Goal: Information Seeking & Learning: Learn about a topic

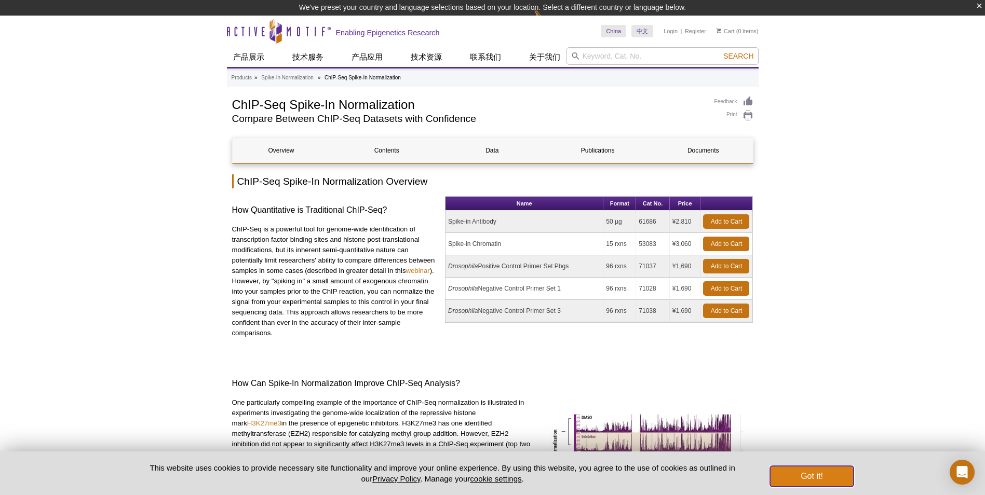
click at [827, 476] on button "Got it!" at bounding box center [811, 476] width 83 height 21
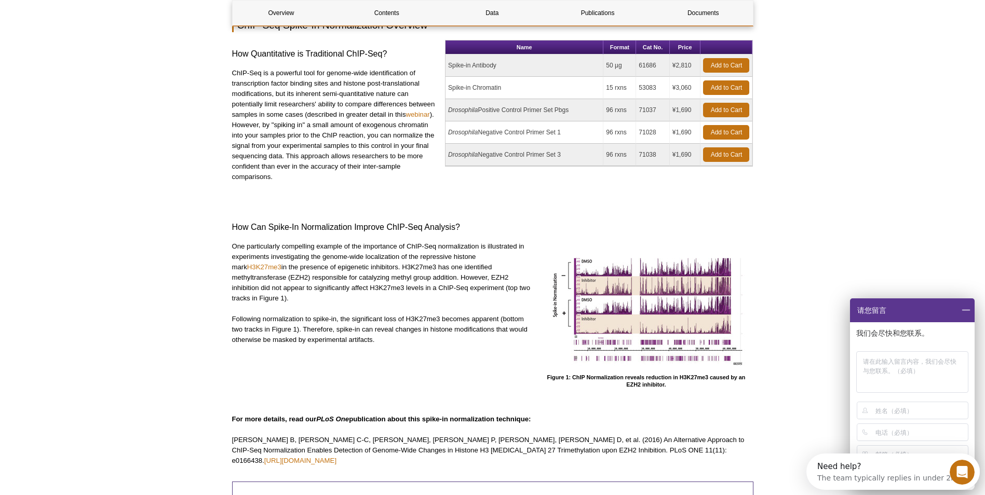
click at [971, 310] on span at bounding box center [966, 311] width 18 height 24
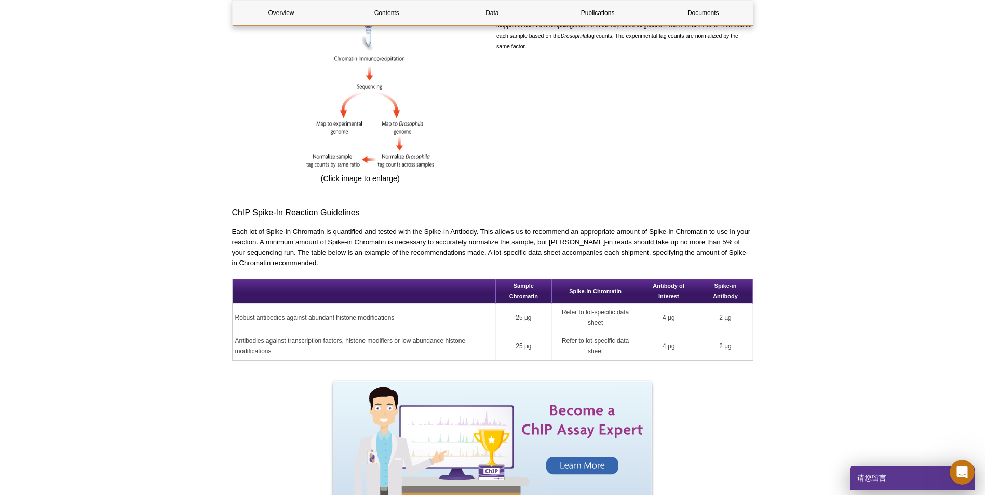
scroll to position [919, 0]
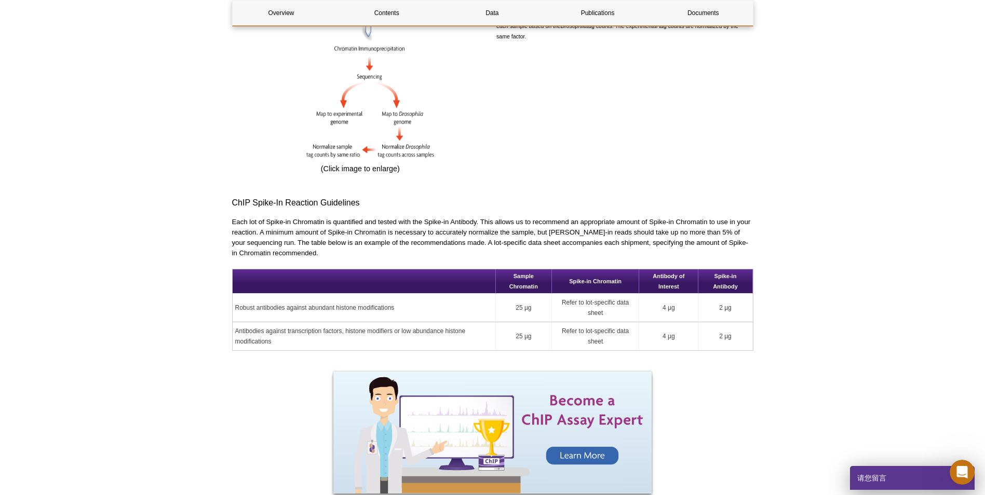
click at [169, 384] on div "Active Motif Logo Enabling Epigenetics Research 0 Search Skip to content Active…" at bounding box center [492, 416] width 985 height 2670
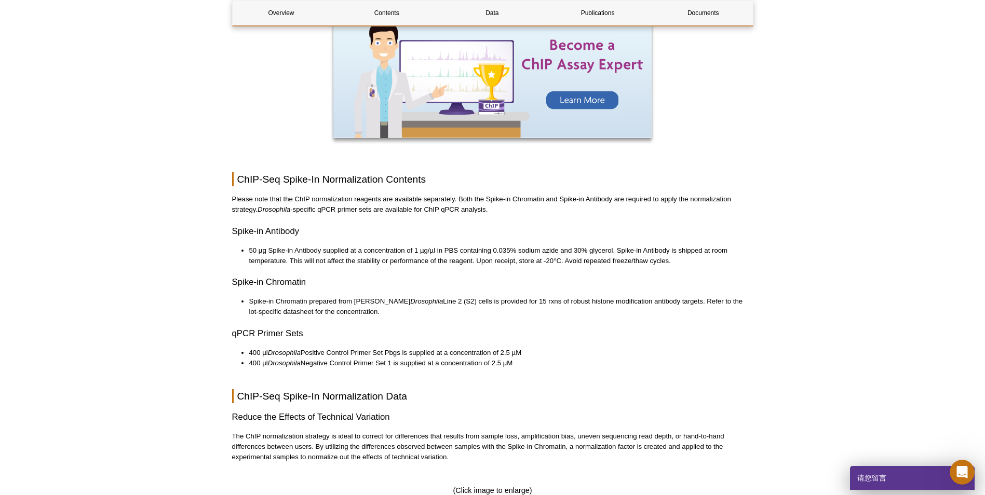
scroll to position [1282, 0]
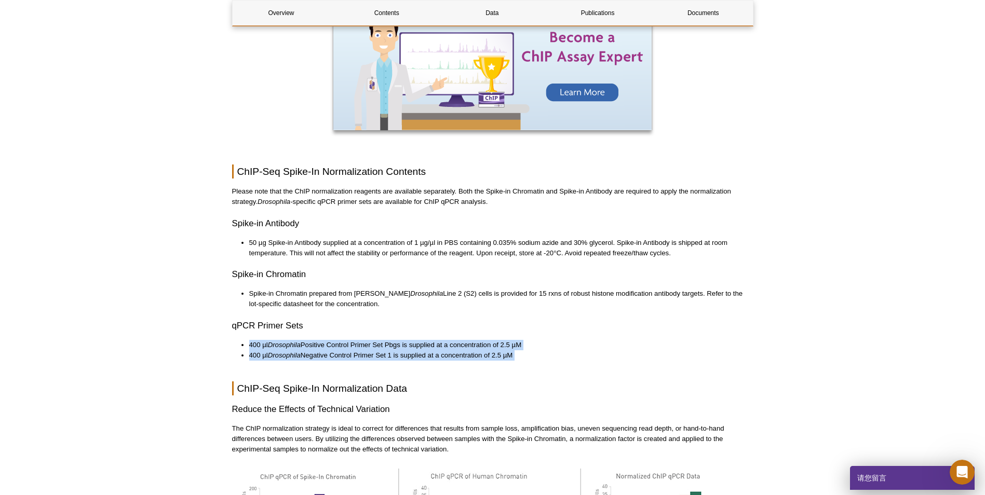
drag, startPoint x: 486, startPoint y: 366, endPoint x: 240, endPoint y: 331, distance: 249.1
click at [240, 331] on div "Overview Contents Data Publications Documents ChIP-Seq Spike-In Normalization O…" at bounding box center [492, 97] width 521 height 2514
click at [240, 340] on ul "400 µl Drosophila Positive Control Primer Set Pbgs is supplied at a concentrati…" at bounding box center [487, 350] width 511 height 21
drag, startPoint x: 240, startPoint y: 331, endPoint x: 472, endPoint y: 346, distance: 233.1
click at [472, 346] on ul "400 µl Drosophila Positive Control Primer Set Pbgs is supplied at a concentrati…" at bounding box center [487, 350] width 511 height 21
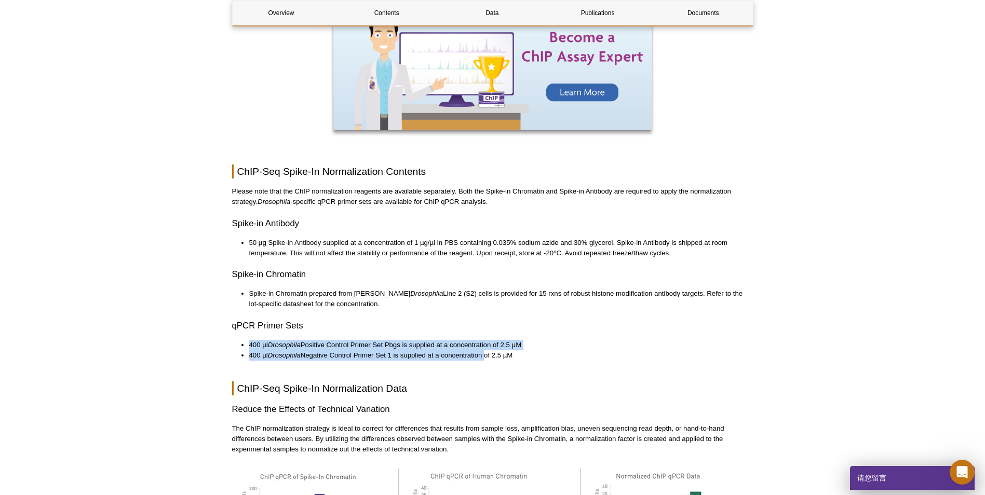
click at [472, 350] on li "400 µl Drosophila Negative Control Primer Set 1 is supplied at a concentration …" at bounding box center [496, 355] width 494 height 10
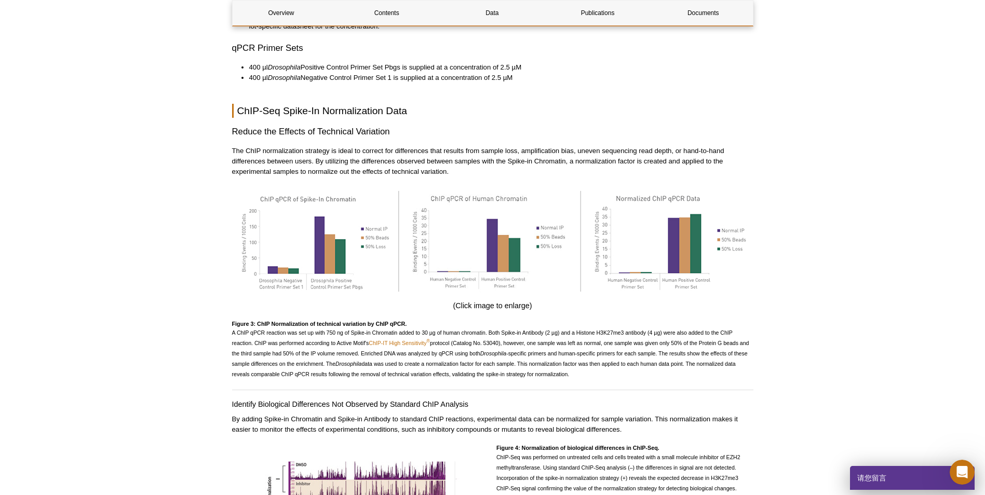
scroll to position [1542, 0]
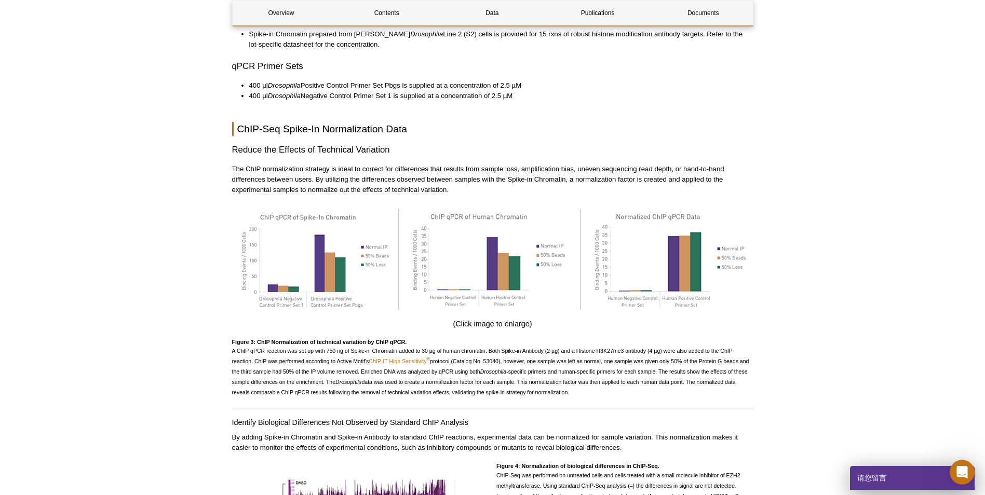
drag, startPoint x: 53, startPoint y: 323, endPoint x: 63, endPoint y: 376, distance: 54.5
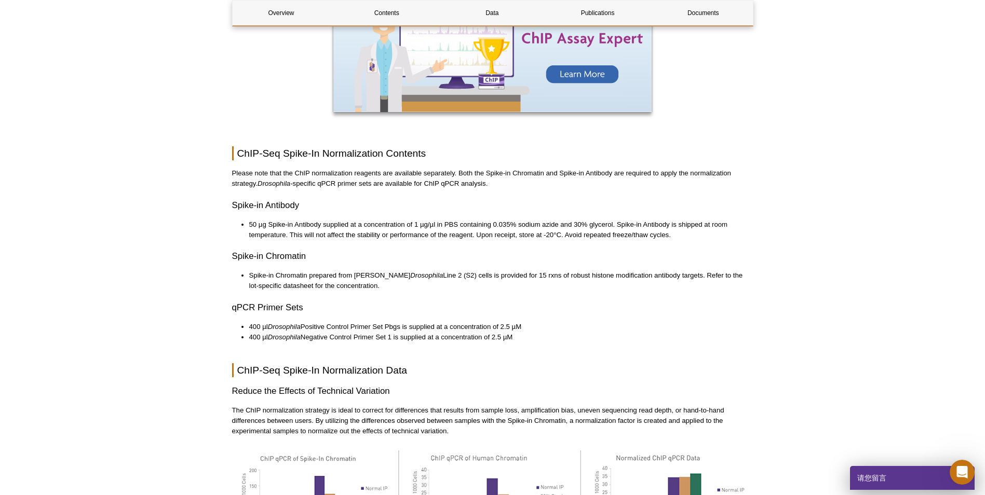
scroll to position [1282, 0]
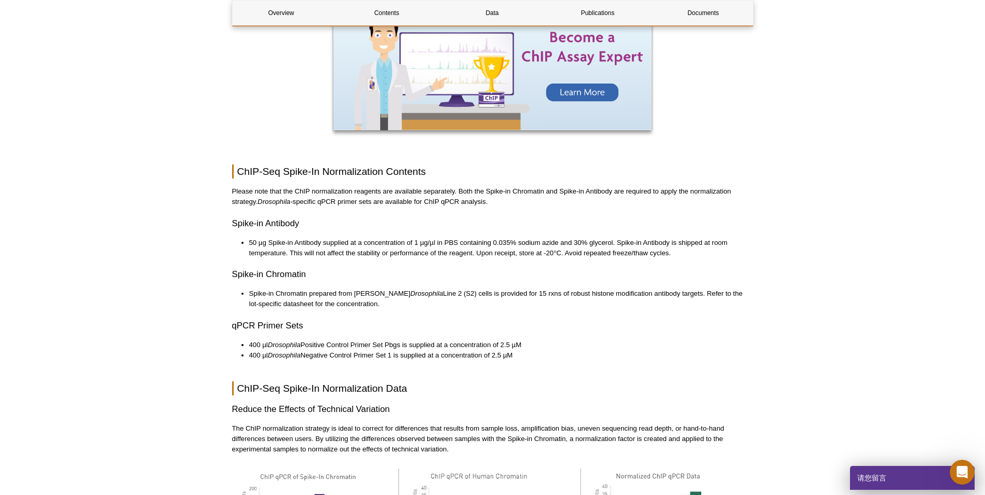
drag, startPoint x: 212, startPoint y: 211, endPoint x: 378, endPoint y: 299, distance: 188.1
click at [378, 299] on div "Active Motif Logo Enabling Epigenetics Research 0 Search Skip to content Active…" at bounding box center [492, 175] width 985 height 2915
click at [378, 299] on li "Spike-in Chromatin prepared from [PERSON_NAME] Drosophila Line 2 (S2) cells is …" at bounding box center [496, 299] width 494 height 21
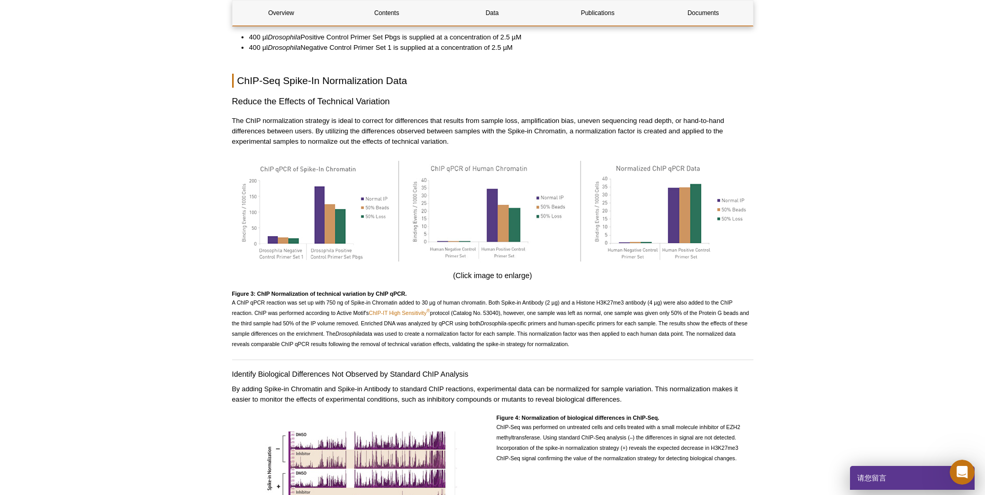
scroll to position [1609, 0]
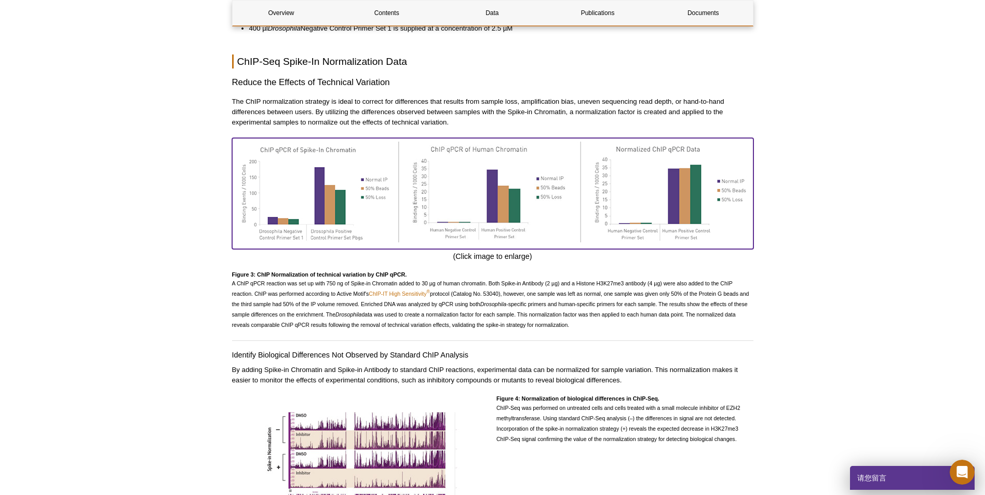
click at [506, 224] on img at bounding box center [492, 192] width 521 height 108
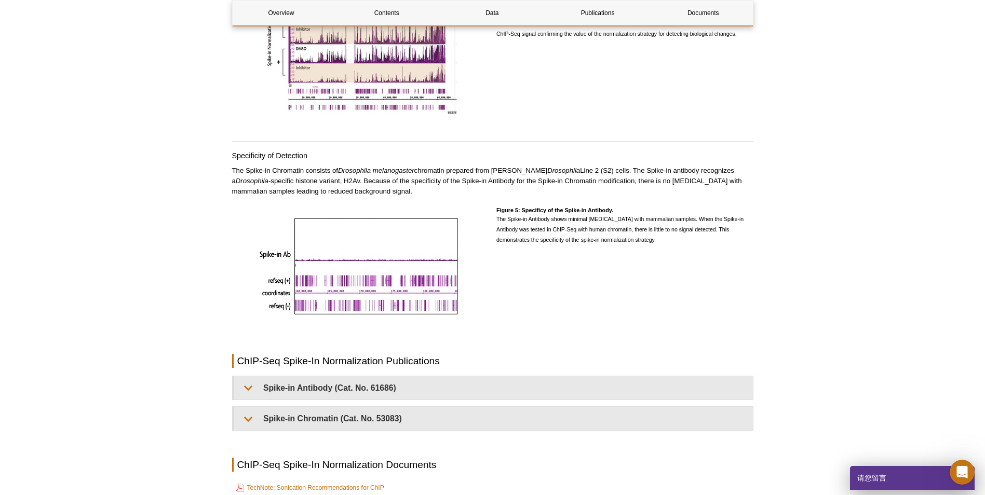
scroll to position [2077, 0]
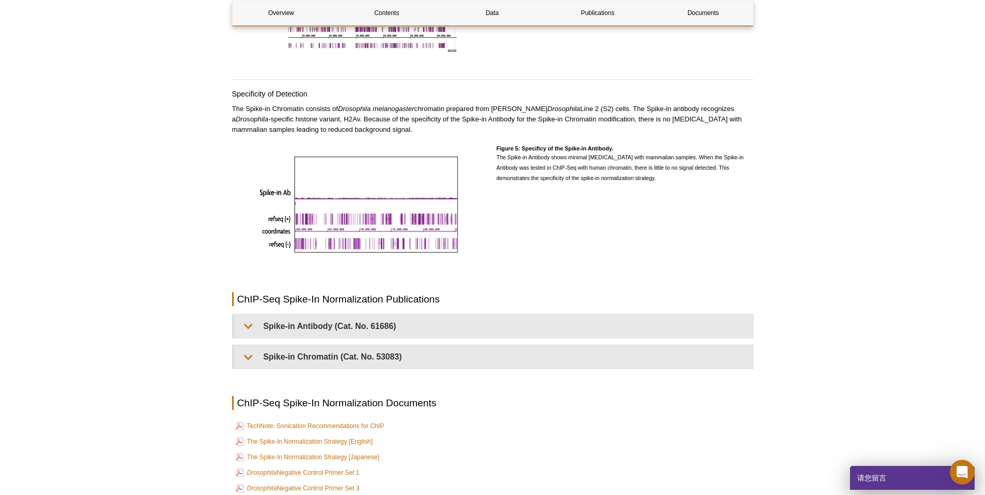
click at [334, 192] on img at bounding box center [359, 202] width 209 height 115
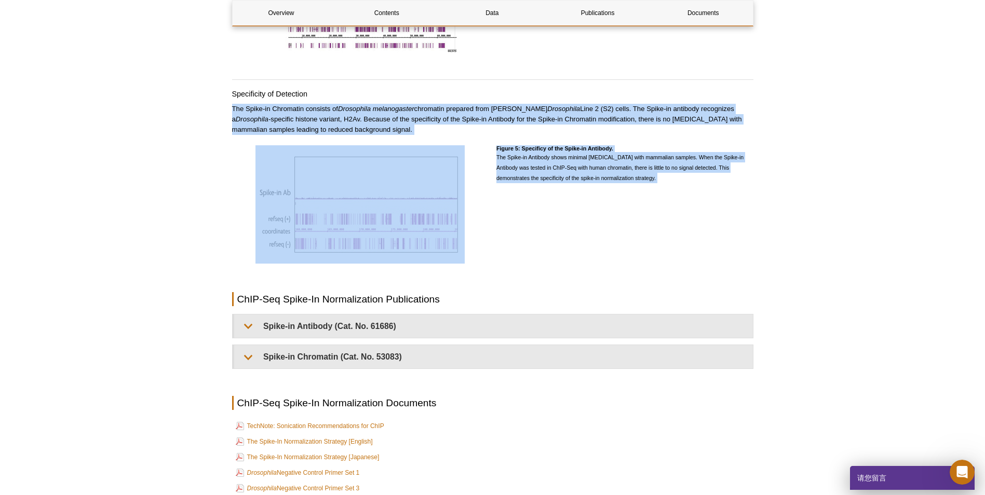
drag, startPoint x: 218, startPoint y: 97, endPoint x: 702, endPoint y: 277, distance: 517.3
drag, startPoint x: 702, startPoint y: 277, endPoint x: 674, endPoint y: 290, distance: 31.6
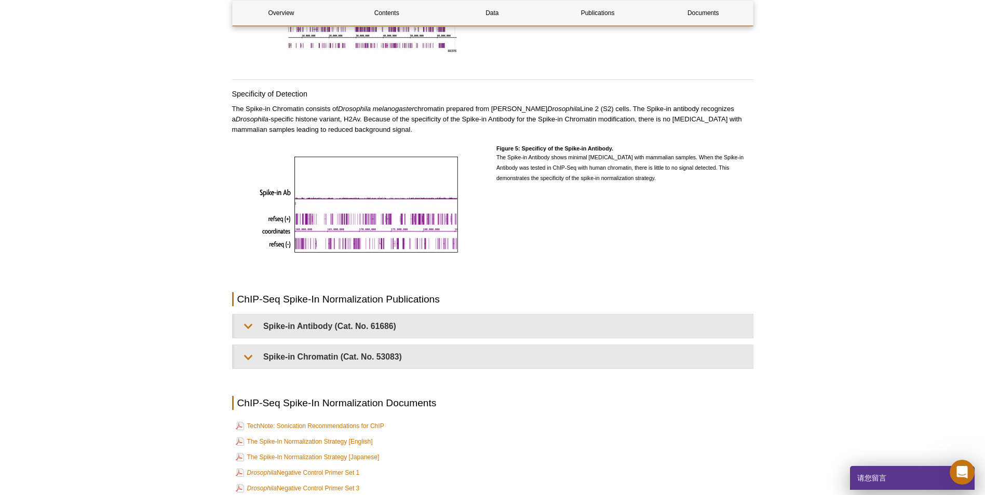
click at [468, 435] on td "The Spike-In Normalization Strategy [English]" at bounding box center [492, 442] width 519 height 15
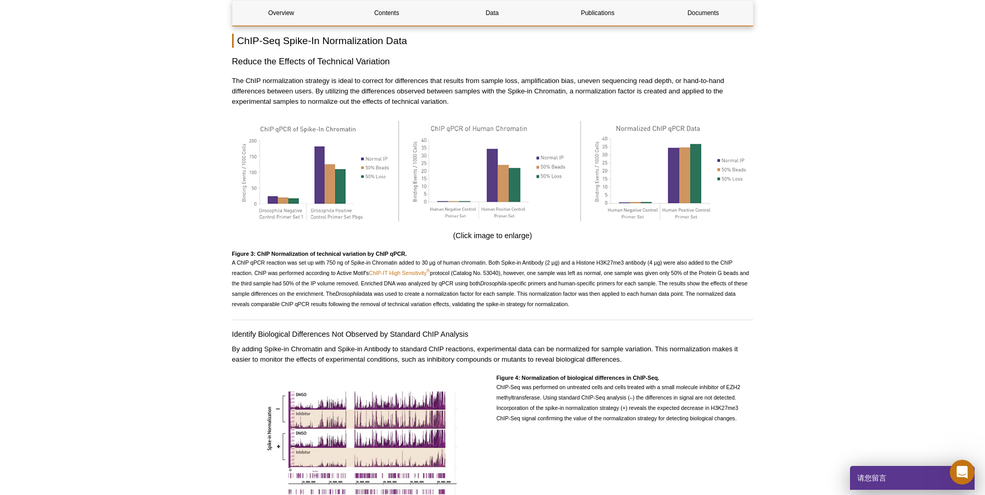
scroll to position [1163, 0]
